Goal: Obtain resource: Obtain resource

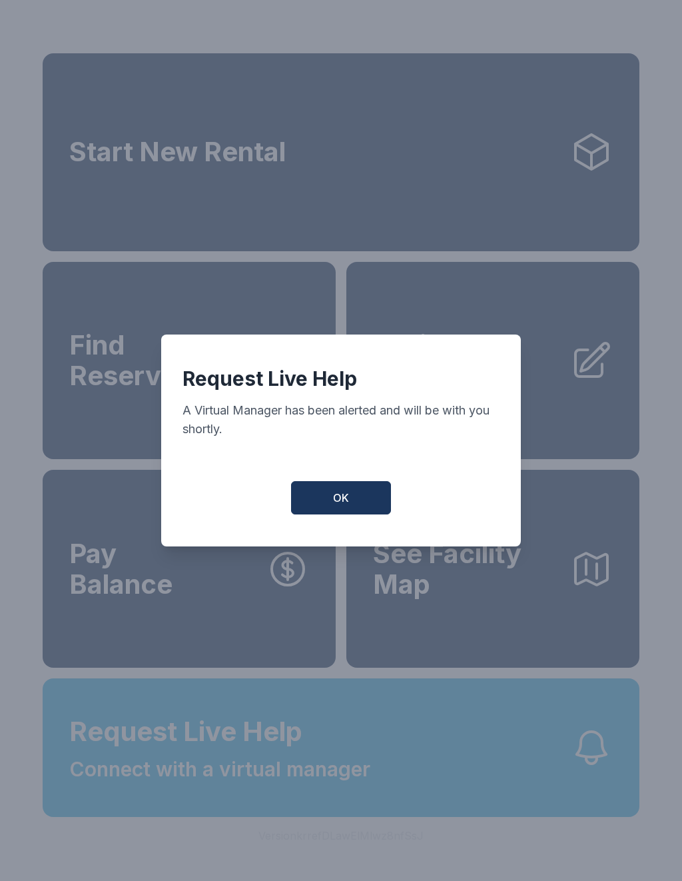
click at [352, 509] on button "OK" at bounding box center [341, 497] width 100 height 33
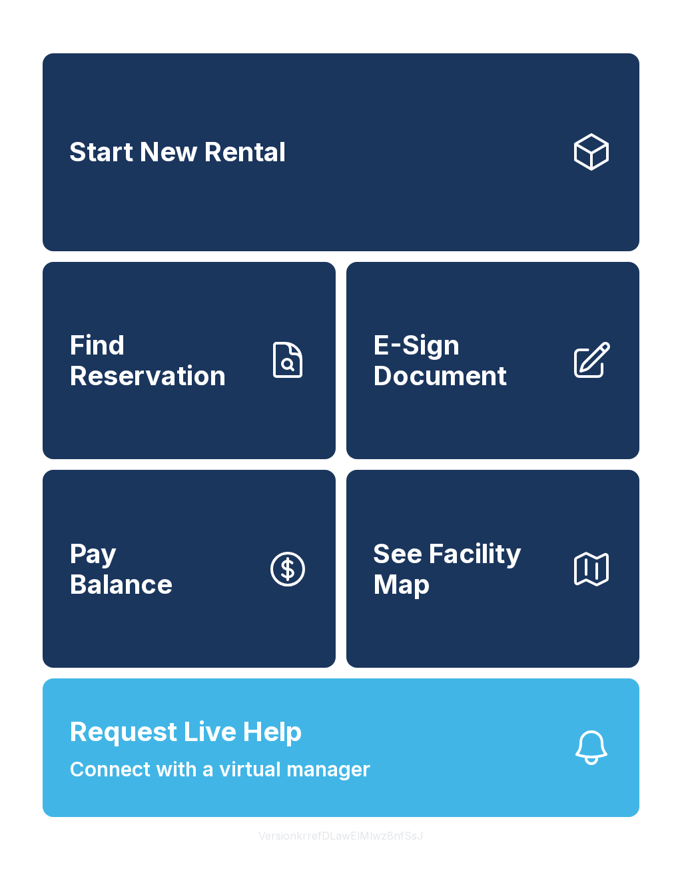
click at [252, 406] on link "Find Reservation" at bounding box center [189, 361] width 293 height 198
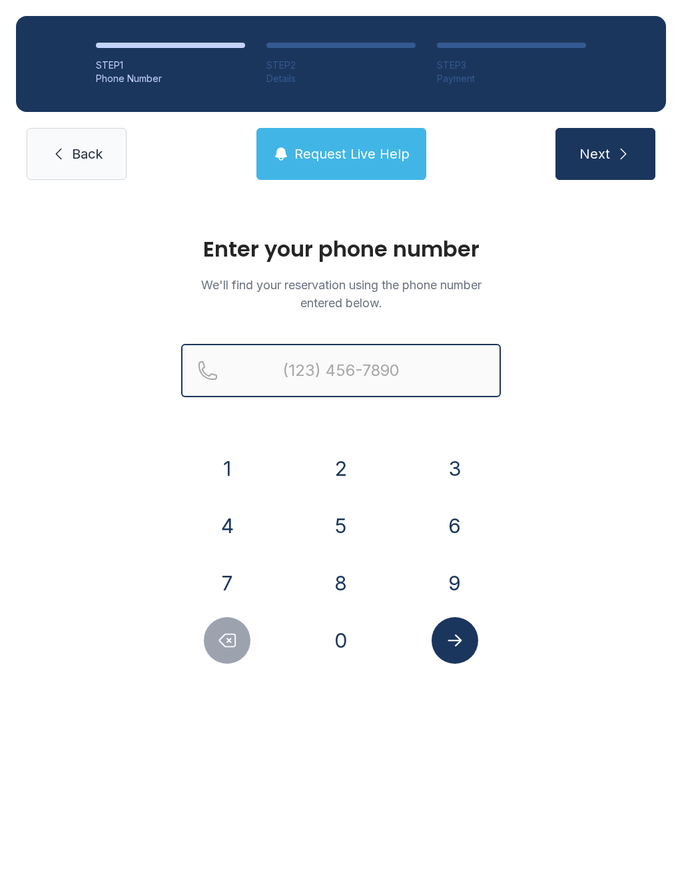
click at [335, 379] on input "Reservation phone number" at bounding box center [341, 370] width 320 height 53
type input "[PHONE_NUMBER]"
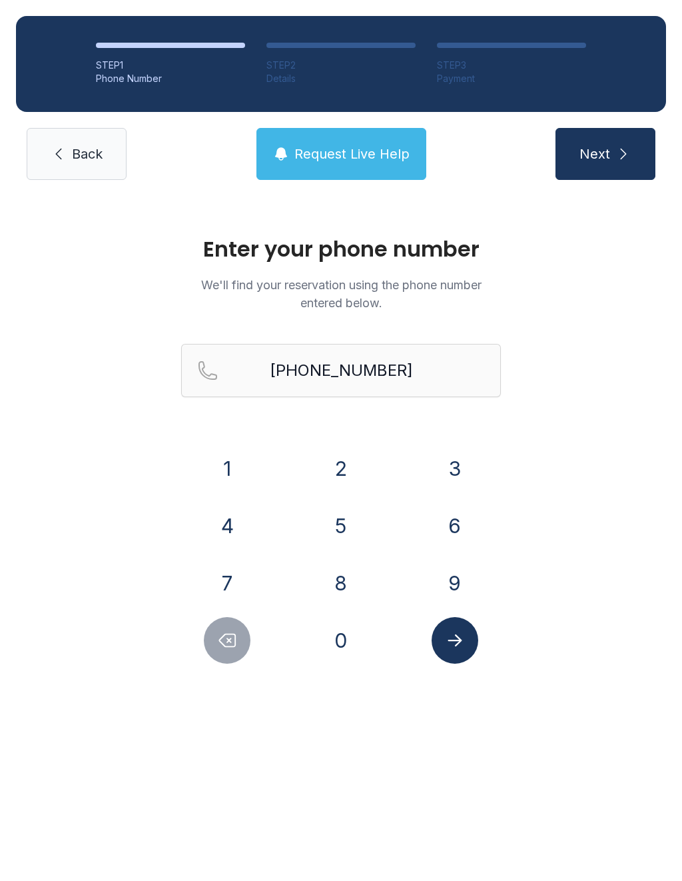
click at [554, 561] on div "Enter your phone number We'll find your reservation using the phone number ente…" at bounding box center [341, 456] width 682 height 521
click at [460, 632] on icon "Submit lookup form" at bounding box center [455, 640] width 20 height 20
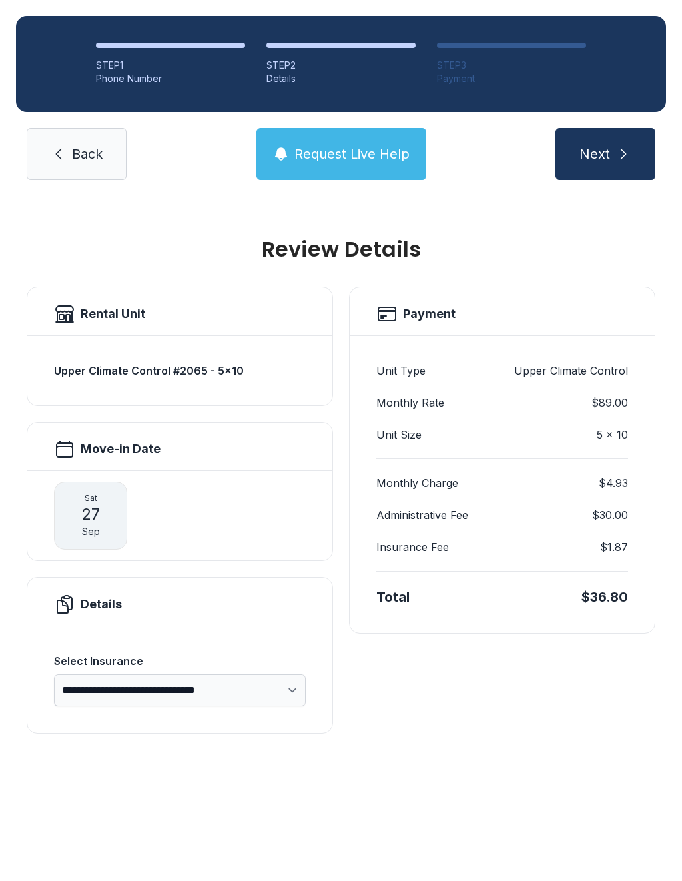
click at [87, 172] on link "Back" at bounding box center [77, 154] width 100 height 52
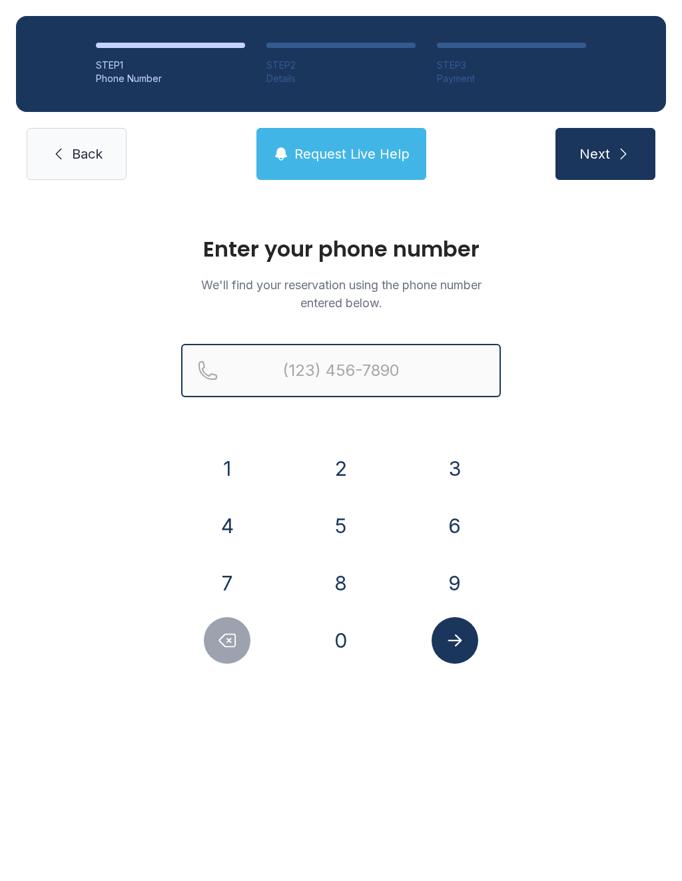
click at [338, 372] on input "Reservation phone number" at bounding box center [341, 370] width 320 height 53
type input "[PHONE_NUMBER]"
click at [605, 154] on button "Next" at bounding box center [606, 154] width 100 height 52
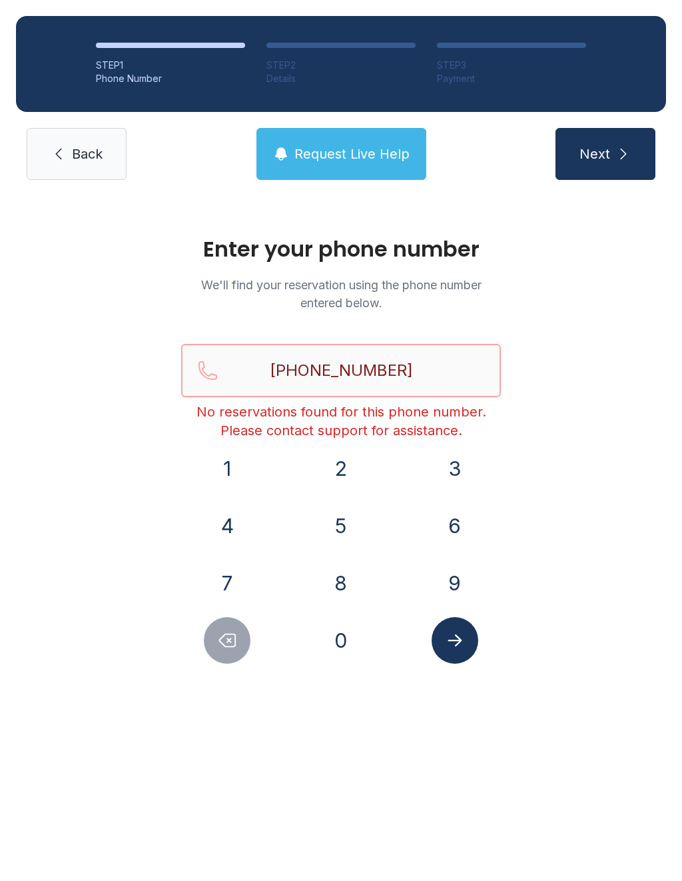
click at [605, 154] on button "Next" at bounding box center [606, 154] width 100 height 52
click at [69, 162] on link "Back" at bounding box center [77, 154] width 100 height 52
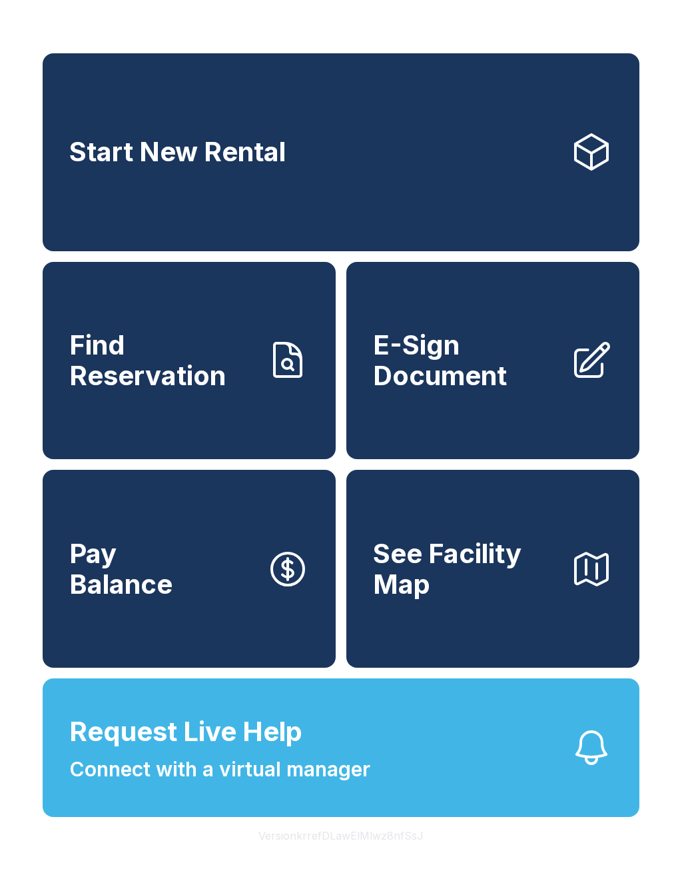
click at [457, 365] on span "E-Sign Document" at bounding box center [466, 360] width 187 height 61
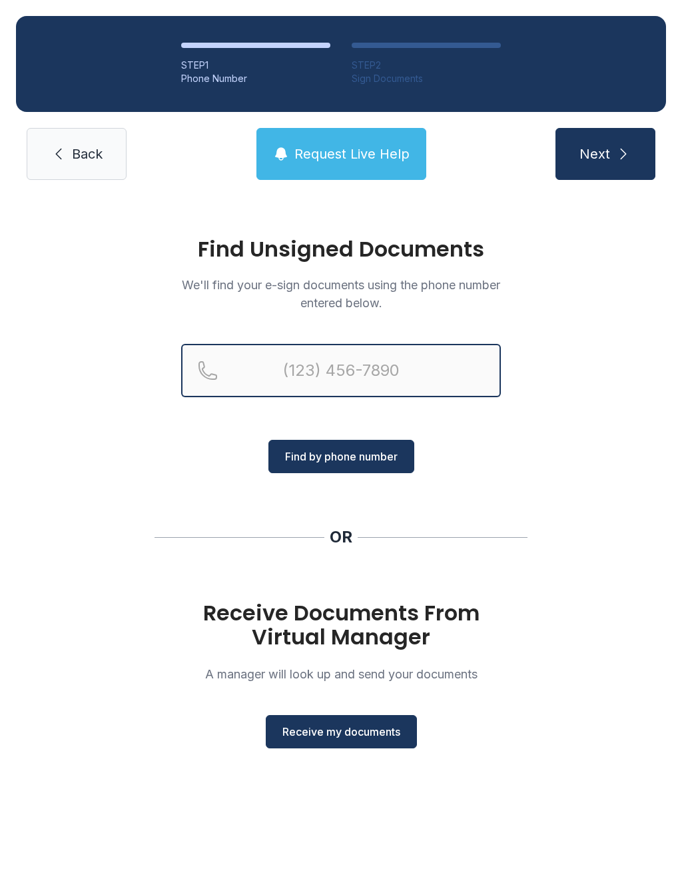
click at [363, 356] on input "Reservation phone number" at bounding box center [341, 370] width 320 height 53
type input "[PHONE_NUMBER]"
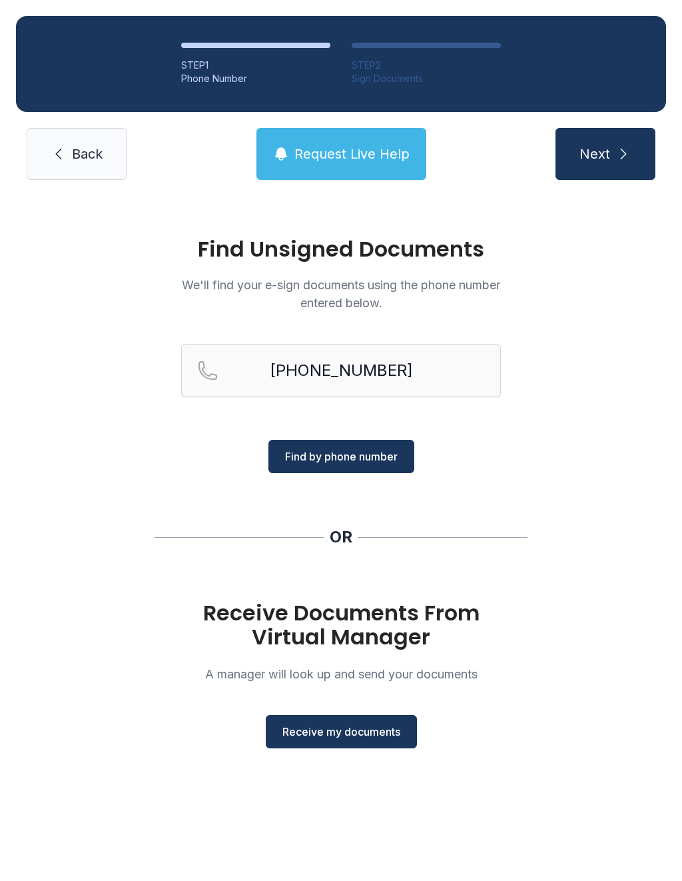
click at [586, 561] on div "Find Unsigned Documents We'll find your e-sign documents using the phone number…" at bounding box center [341, 499] width 682 height 606
click at [374, 622] on h1 "Receive Documents From Virtual Manager" at bounding box center [341, 625] width 320 height 48
click at [390, 730] on span "Receive my documents" at bounding box center [341, 732] width 118 height 16
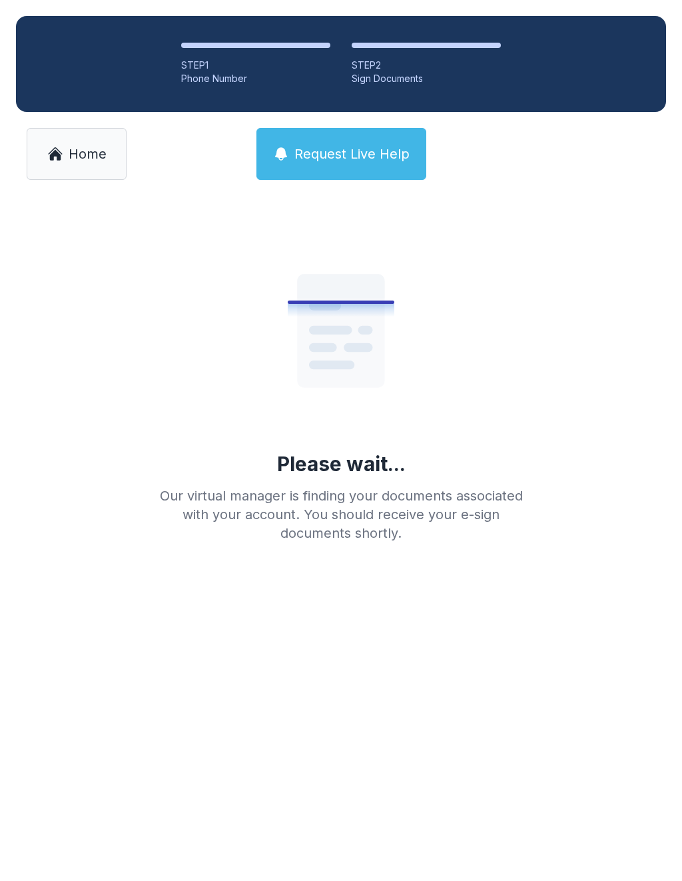
click at [365, 648] on main "Please wait... Our virtual manager is finding your documents associated with yo…" at bounding box center [341, 538] width 682 height 685
click at [84, 145] on span "Home" at bounding box center [88, 154] width 38 height 19
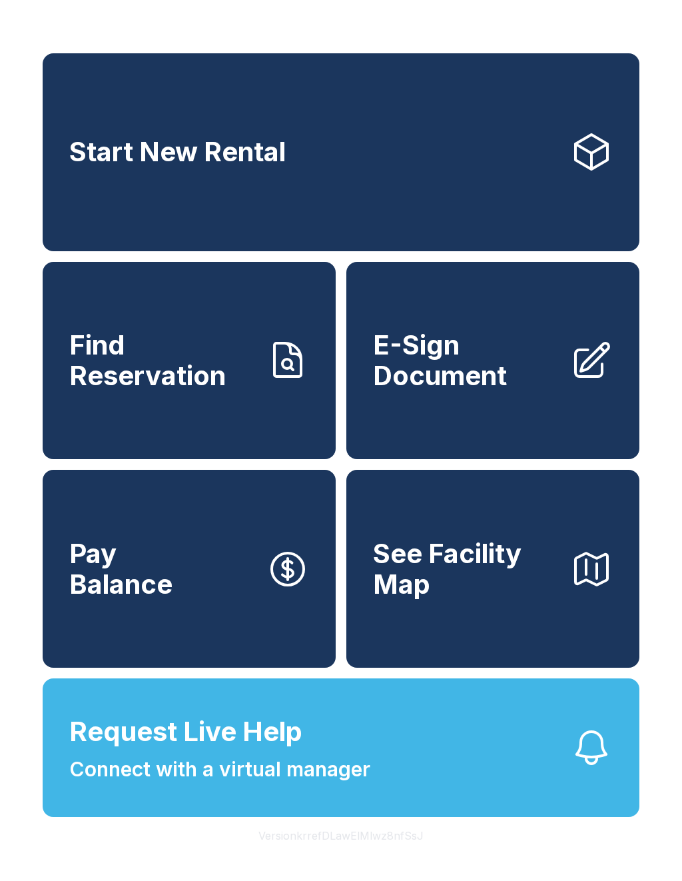
click at [479, 384] on span "E-Sign Document" at bounding box center [466, 360] width 187 height 61
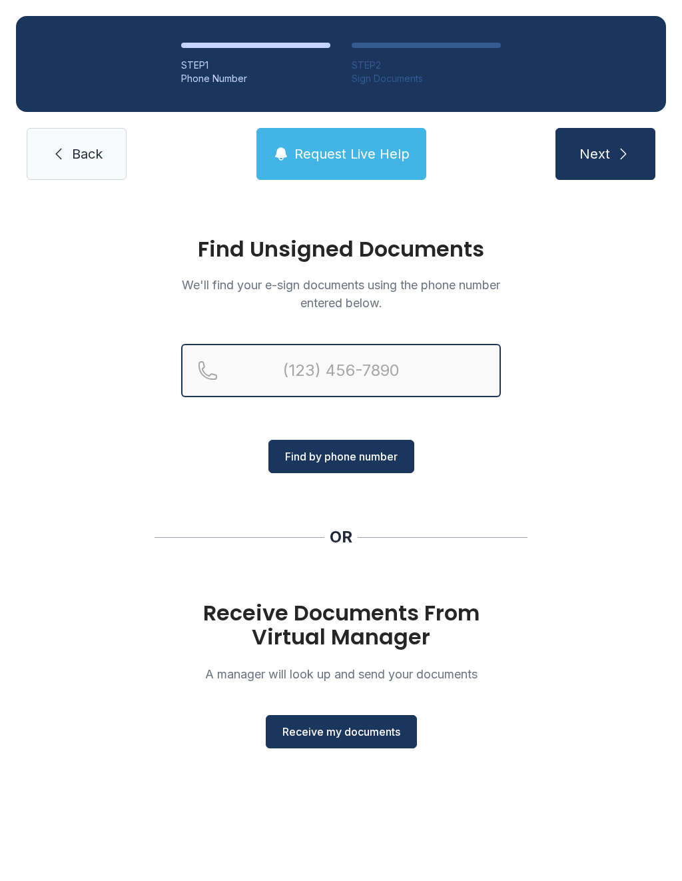
click at [362, 364] on input "Reservation phone number" at bounding box center [341, 370] width 320 height 53
type input "[PHONE_NUMBER]"
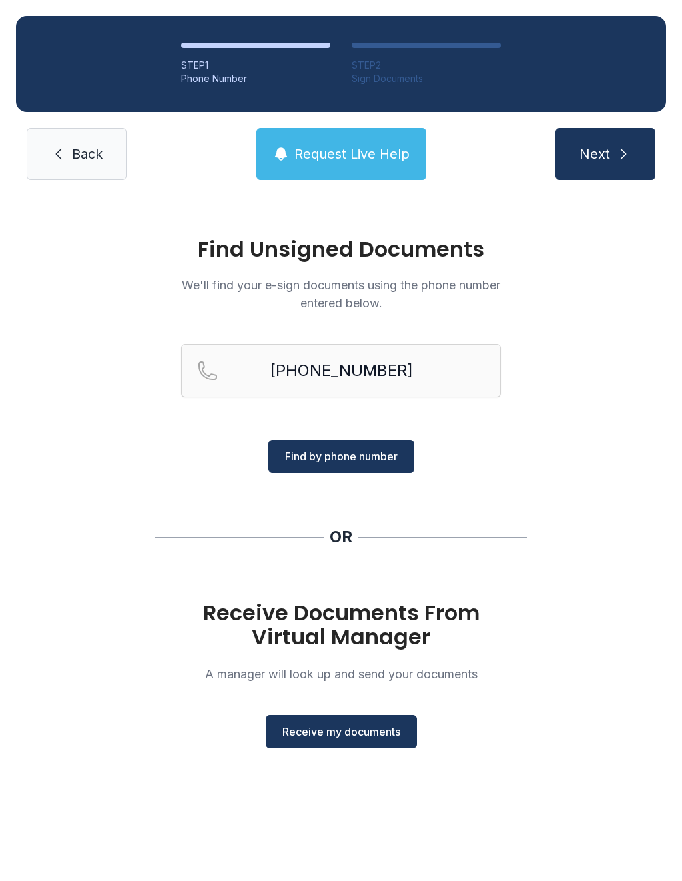
click at [620, 538] on div "Find Unsigned Documents We'll find your e-sign documents using the phone number…" at bounding box center [341, 499] width 682 height 606
click at [335, 729] on span "Receive my documents" at bounding box center [341, 732] width 118 height 16
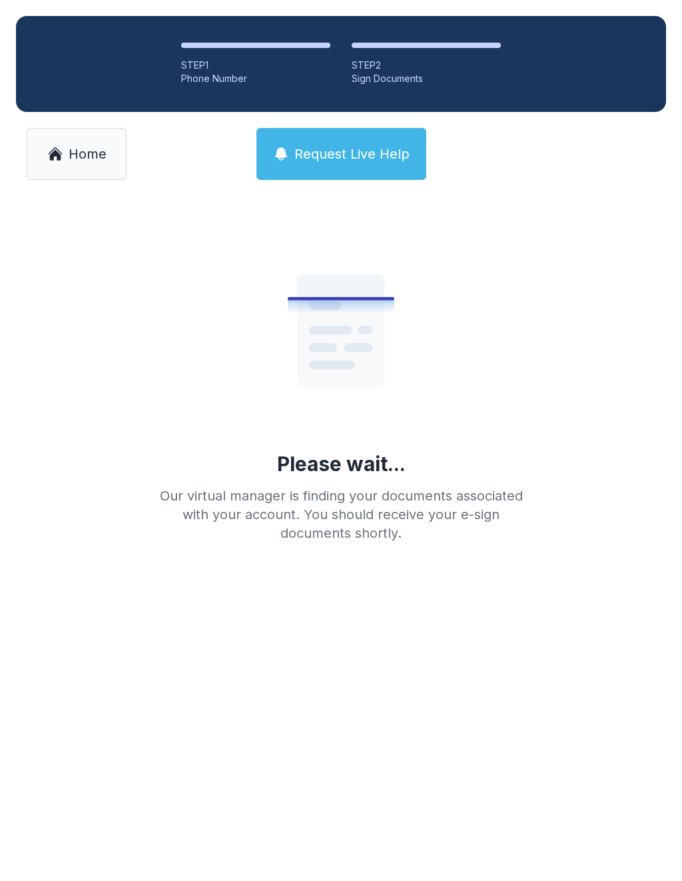
click at [92, 153] on span "Home" at bounding box center [88, 154] width 38 height 19
